Goal: Task Accomplishment & Management: Manage account settings

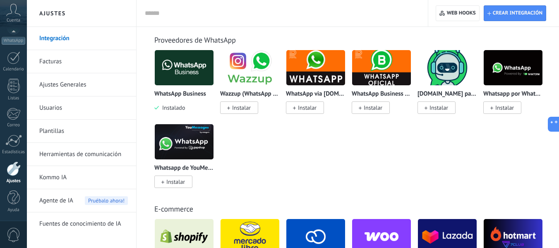
scroll to position [80, 0]
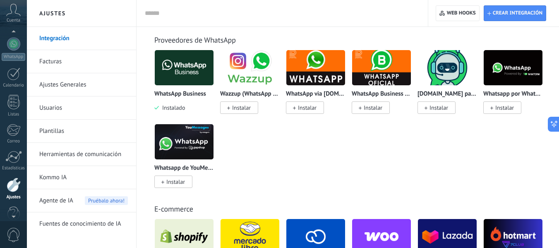
click at [16, 16] on div "Cuenta" at bounding box center [13, 13] width 27 height 27
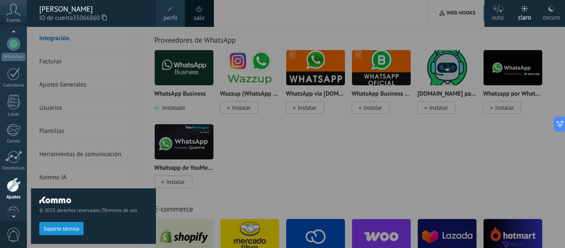
click at [162, 65] on div at bounding box center [309, 124] width 565 height 248
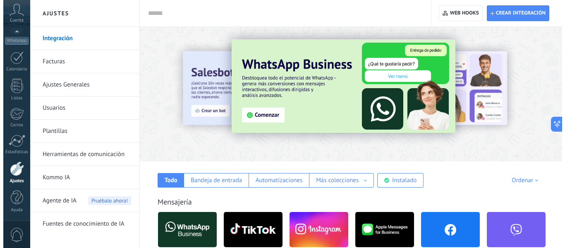
scroll to position [0, 0]
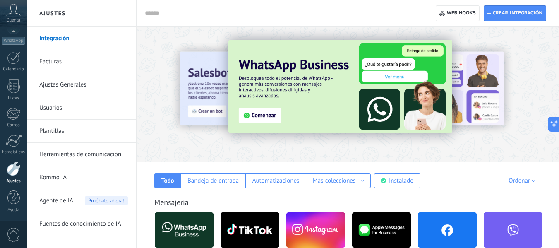
click at [10, 12] on icon at bounding box center [13, 10] width 14 height 12
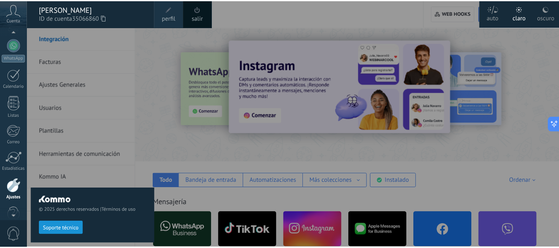
scroll to position [74, 0]
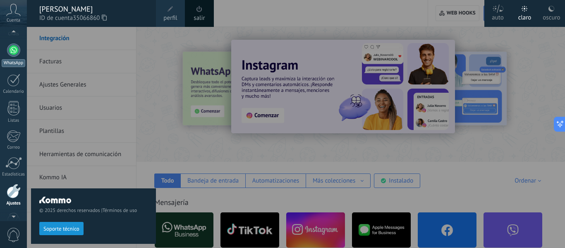
click at [17, 55] on div at bounding box center [13, 49] width 13 height 13
